Goal: Information Seeking & Learning: Learn about a topic

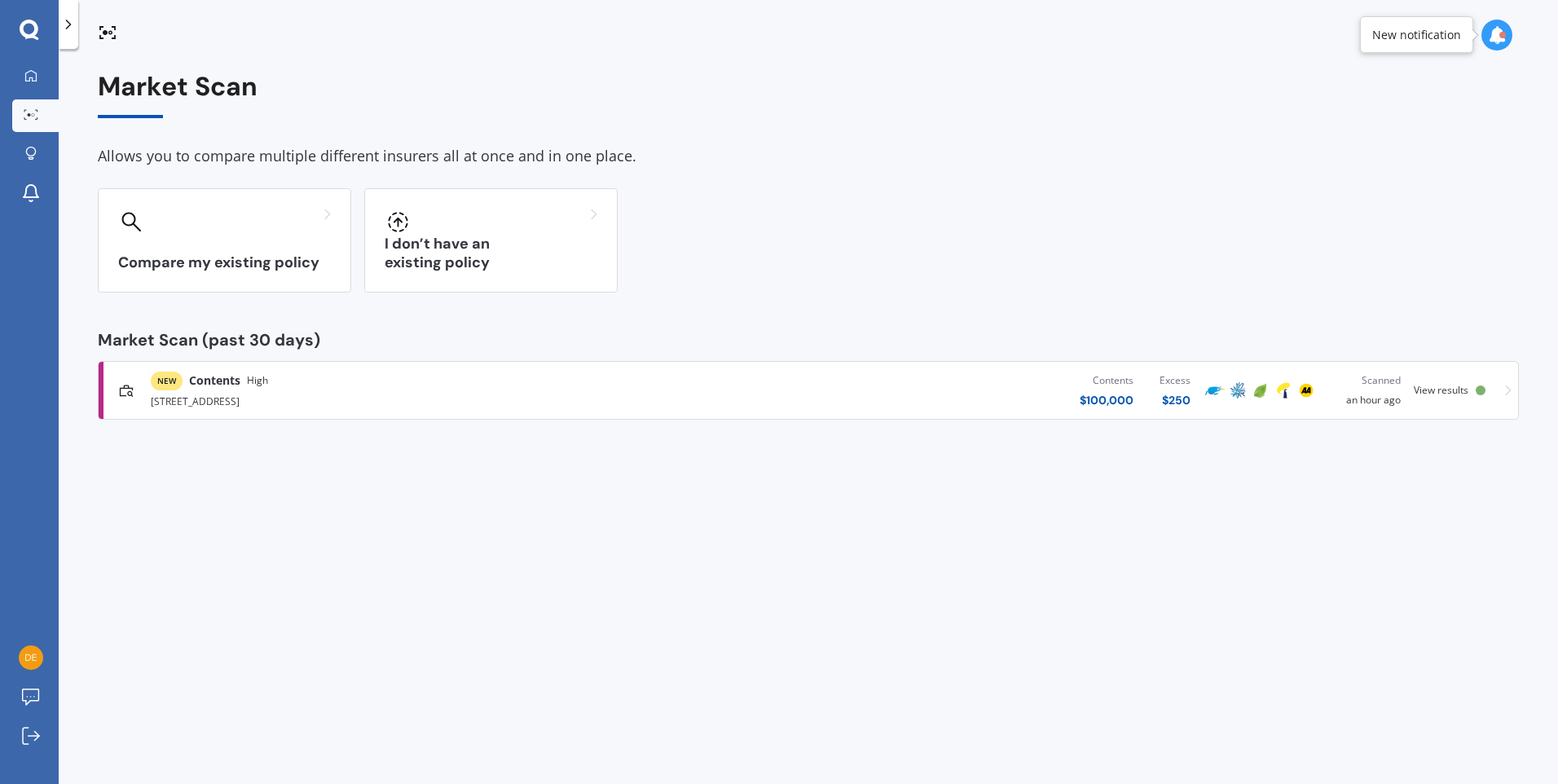
click at [1450, 387] on span "View results" at bounding box center [1441, 390] width 55 height 14
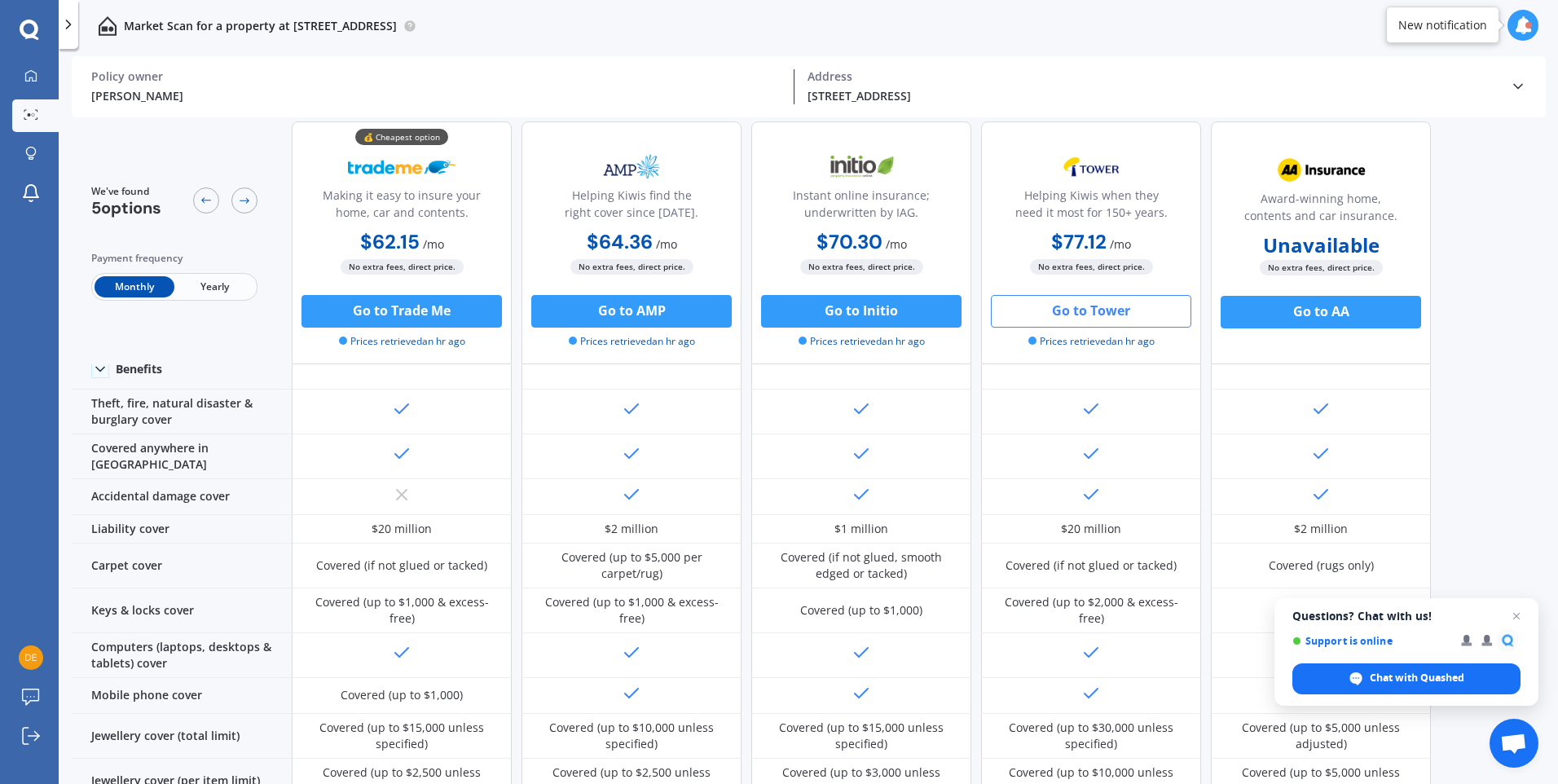
scroll to position [163, 0]
